Goal: Complete application form: Complete application form

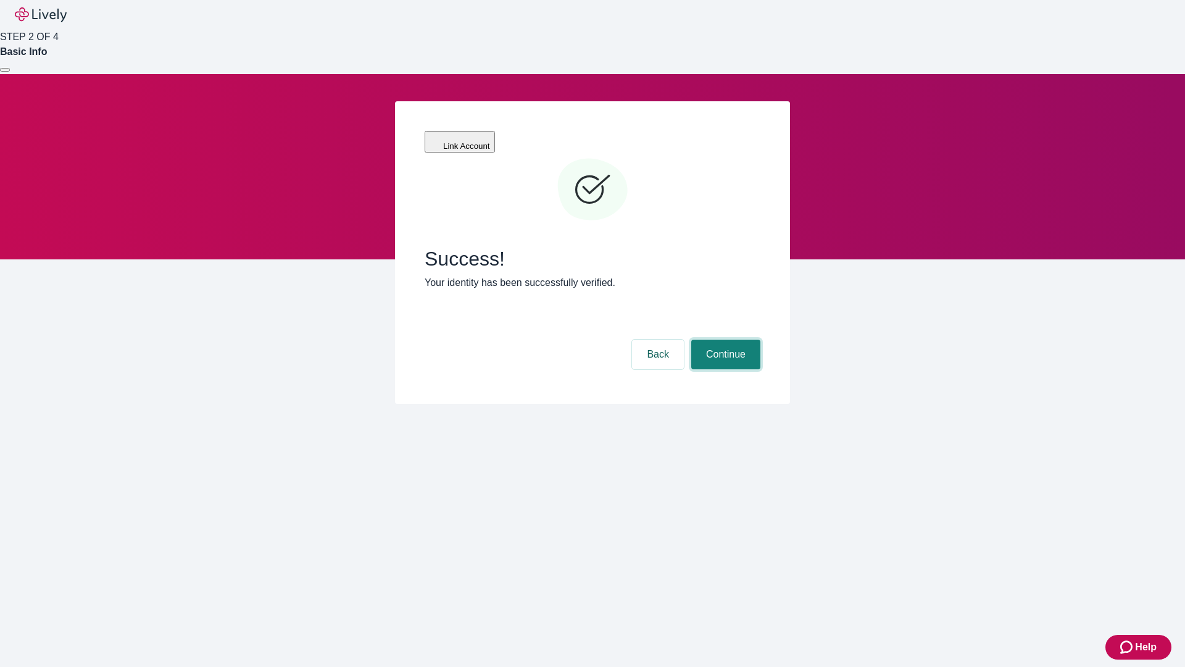
click at [724, 339] on button "Continue" at bounding box center [725, 354] width 69 height 30
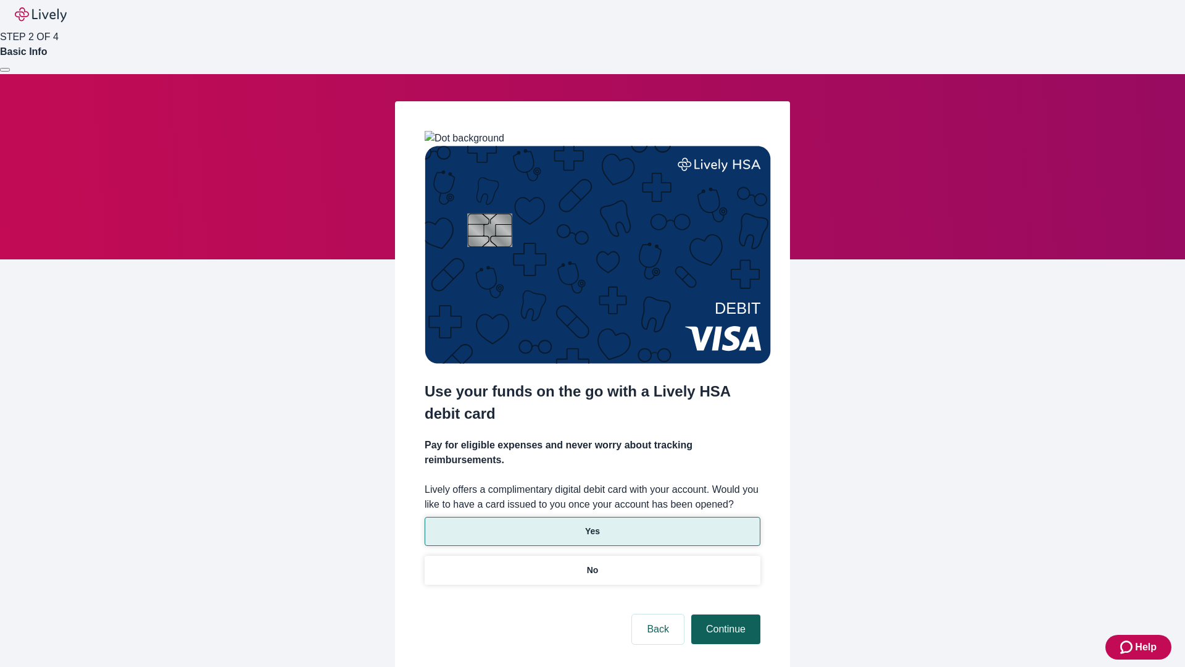
click at [592, 525] on p "Yes" at bounding box center [592, 531] width 15 height 13
click at [724, 614] on button "Continue" at bounding box center [725, 629] width 69 height 30
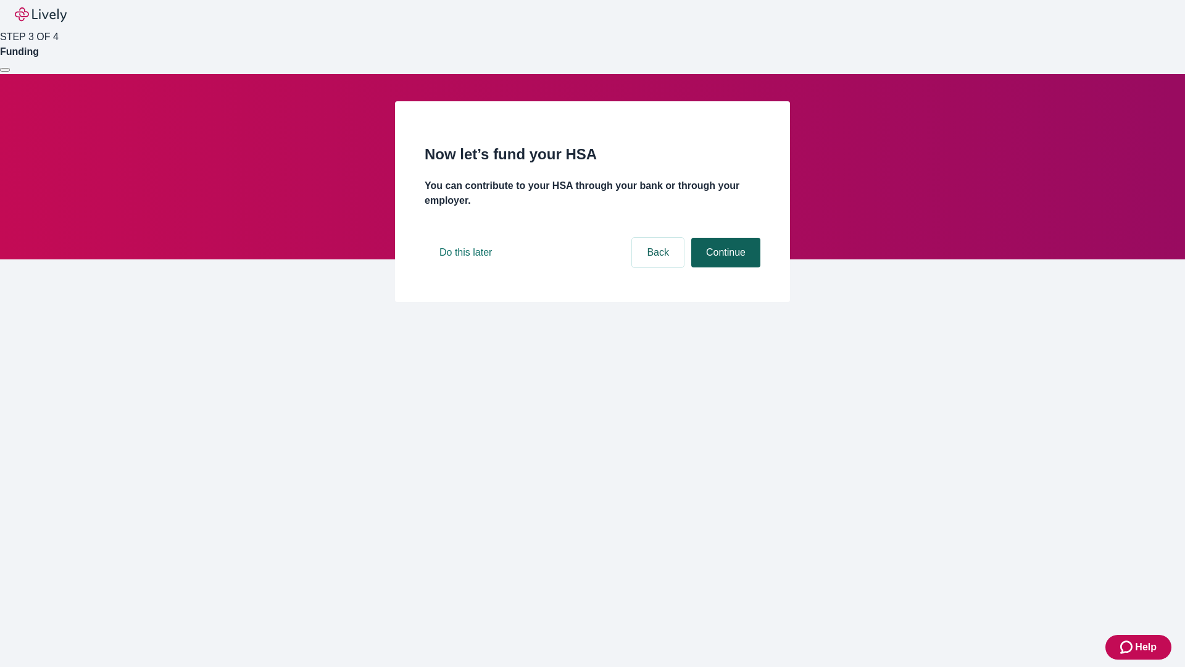
click at [724, 267] on button "Continue" at bounding box center [725, 253] width 69 height 30
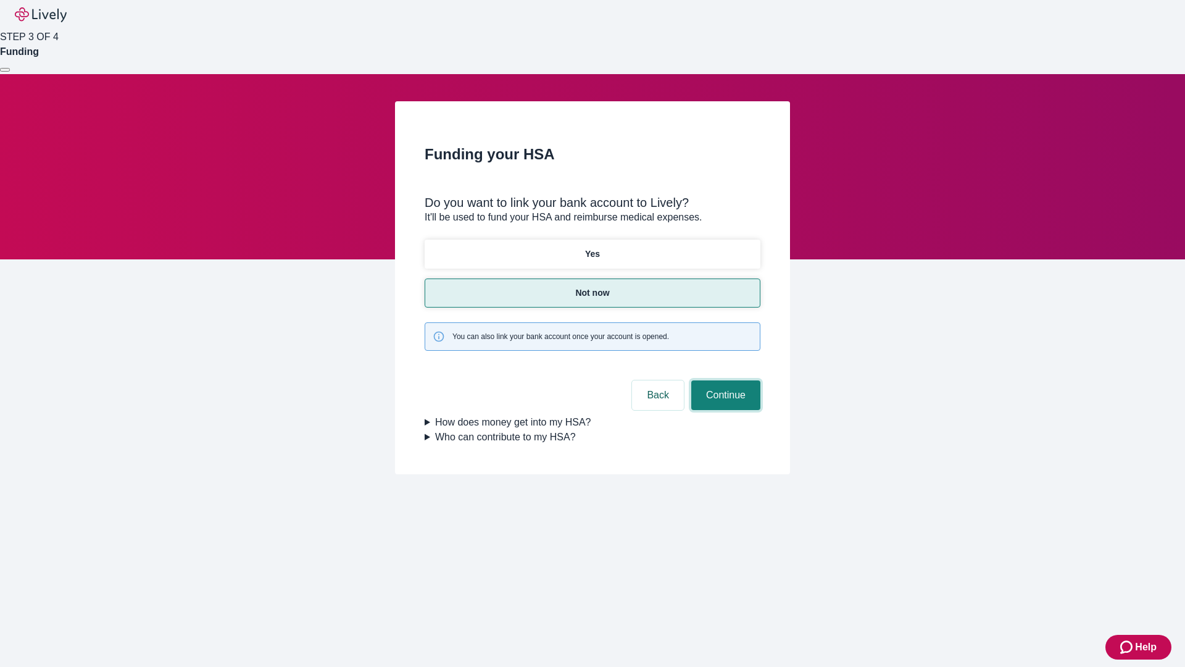
click at [724, 380] on button "Continue" at bounding box center [725, 395] width 69 height 30
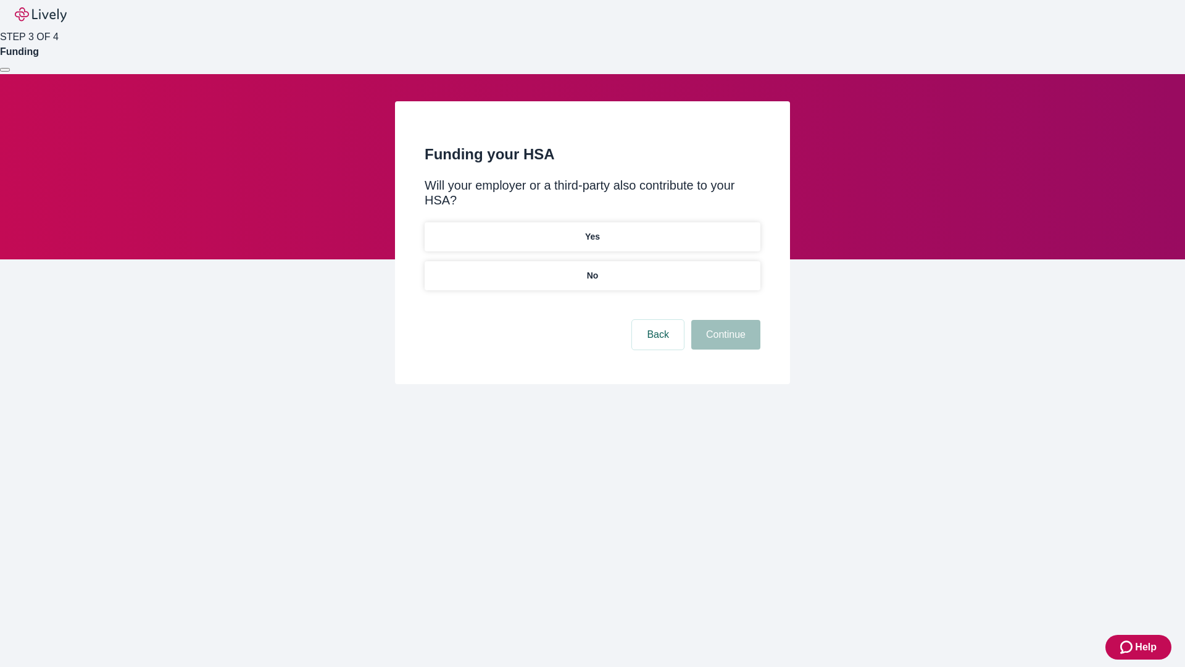
click at [592, 269] on p "No" at bounding box center [593, 275] width 12 height 13
click at [724, 320] on button "Continue" at bounding box center [725, 335] width 69 height 30
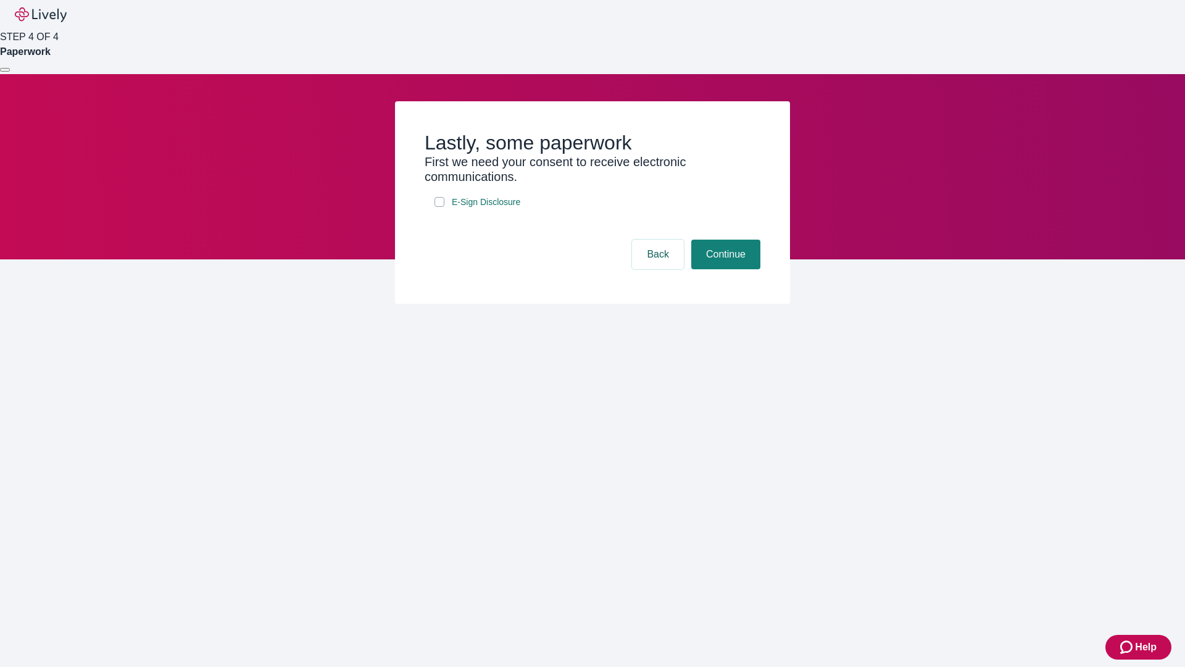
click at [439, 207] on input "E-Sign Disclosure" at bounding box center [439, 202] width 10 height 10
checkbox input "true"
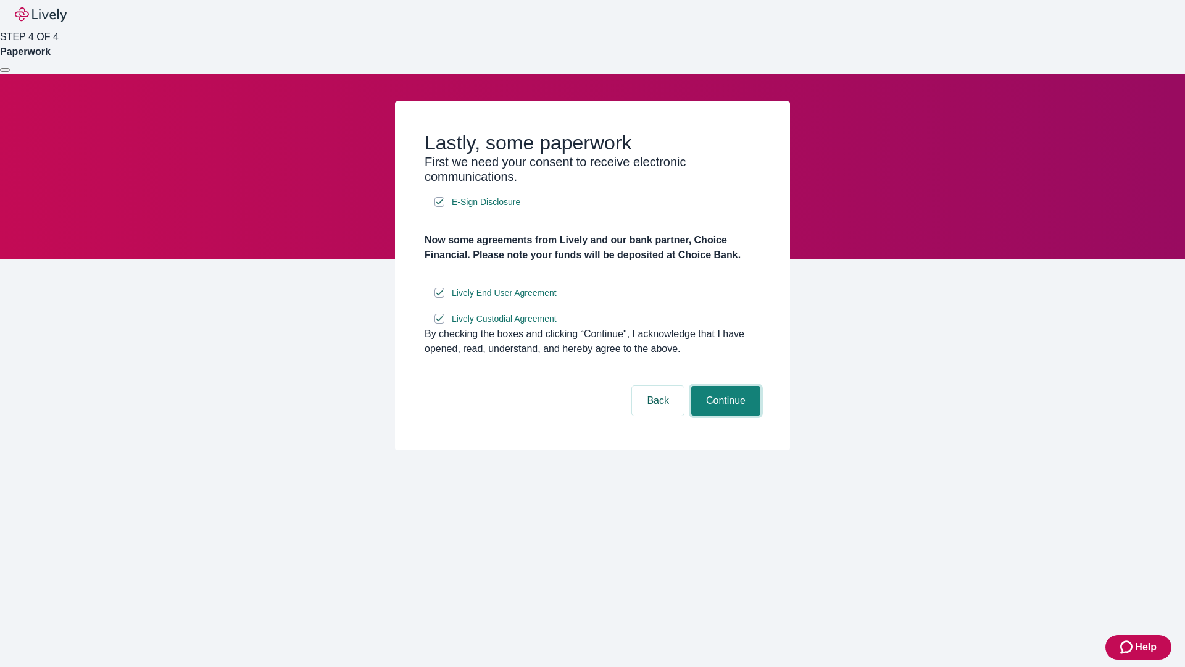
click at [724, 415] on button "Continue" at bounding box center [725, 401] width 69 height 30
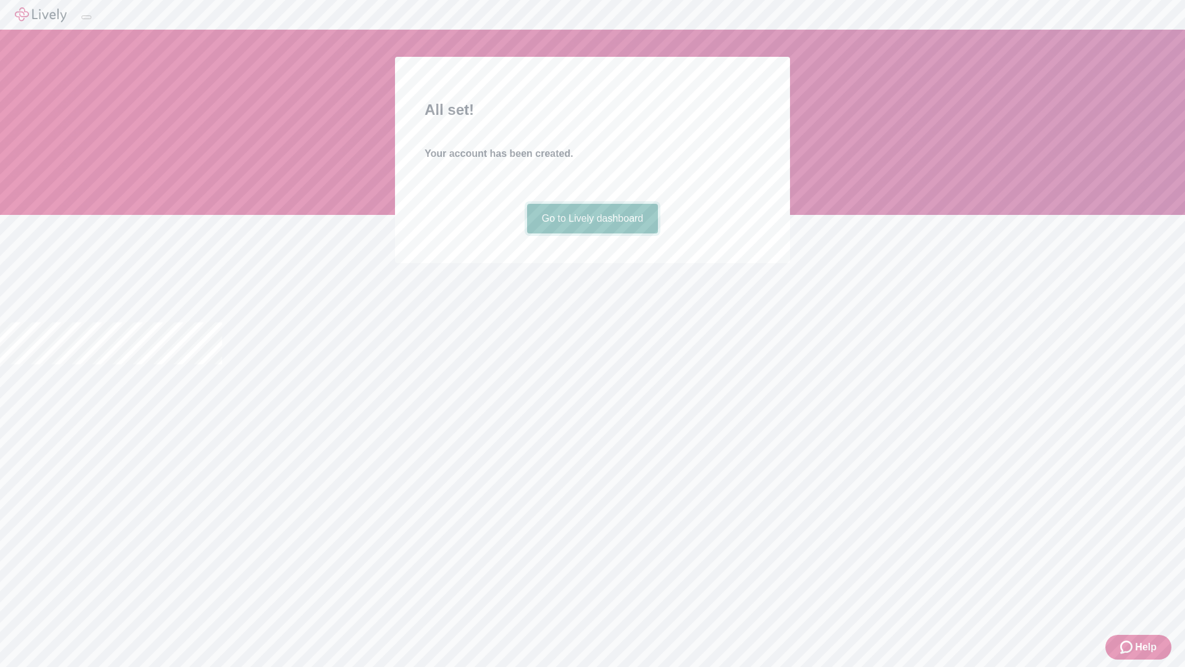
click at [592, 233] on link "Go to Lively dashboard" at bounding box center [592, 219] width 131 height 30
